Goal: Information Seeking & Learning: Learn about a topic

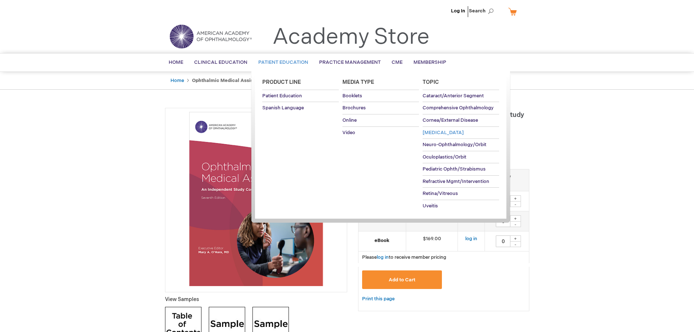
click at [435, 132] on span "[MEDICAL_DATA]" at bounding box center [443, 133] width 41 height 6
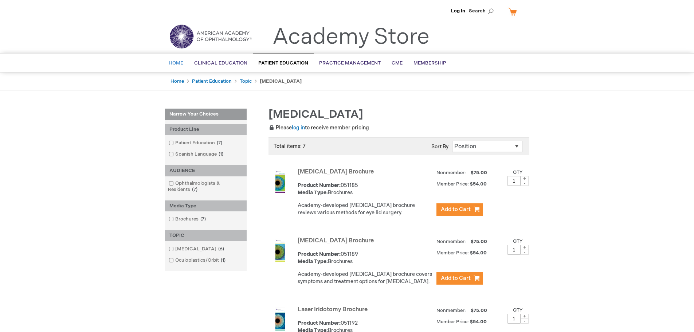
click at [177, 63] on span "Home" at bounding box center [176, 63] width 15 height 6
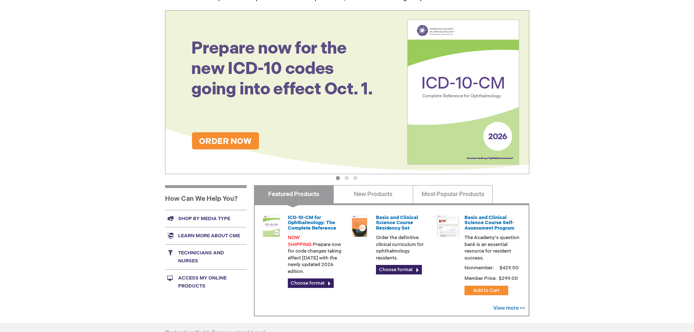
scroll to position [216, 0]
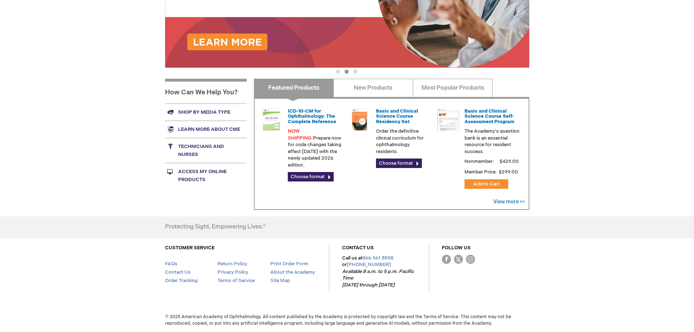
click at [204, 148] on link "Technicians and nurses" at bounding box center [206, 150] width 82 height 25
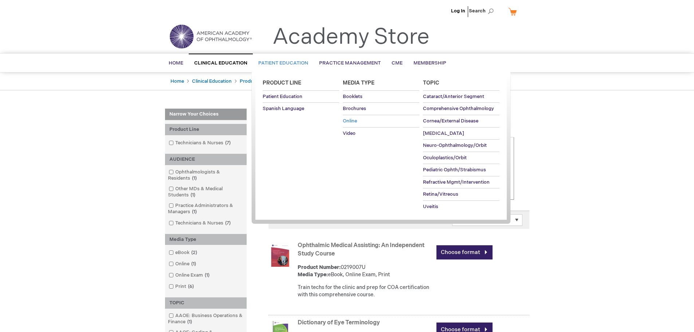
click at [352, 120] on span "Online" at bounding box center [350, 121] width 14 height 6
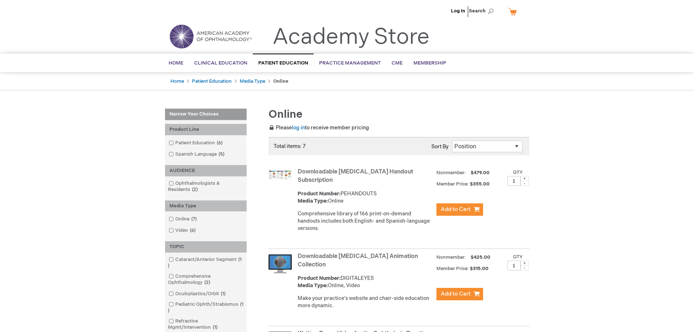
click at [189, 37] on img at bounding box center [210, 36] width 87 height 26
